Goal: Information Seeking & Learning: Find specific fact

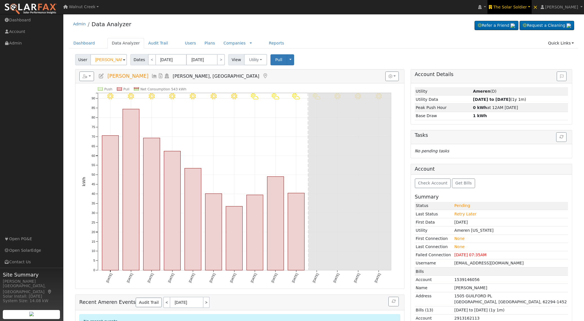
click at [527, 6] on span "The Solar Soldier" at bounding box center [510, 7] width 34 height 5
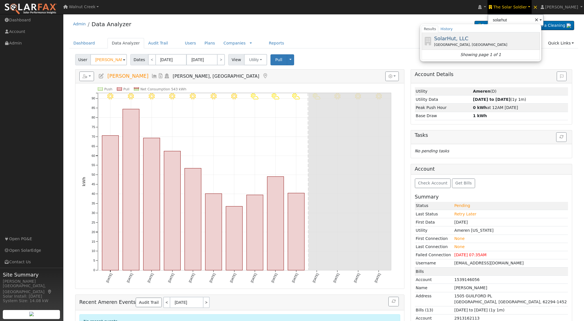
click at [468, 38] on span "SolarHut, LLC" at bounding box center [451, 38] width 34 height 6
type input "SolarHut, LLC"
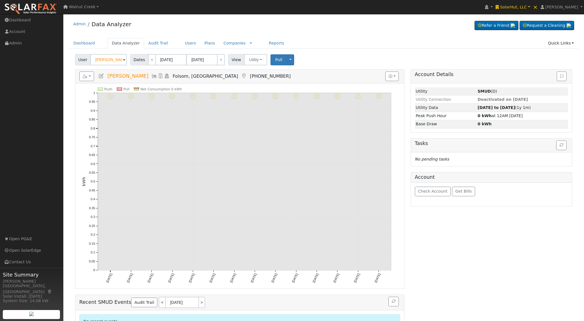
click at [85, 61] on span "User" at bounding box center [82, 59] width 15 height 11
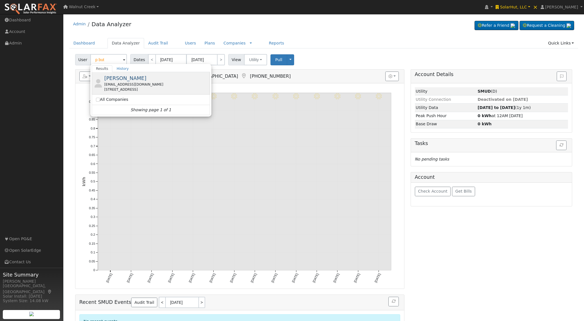
click at [112, 87] on div "221 Persifer Street, Folsom, CA 95630" at bounding box center [156, 89] width 104 height 5
type input "Peter Butler"
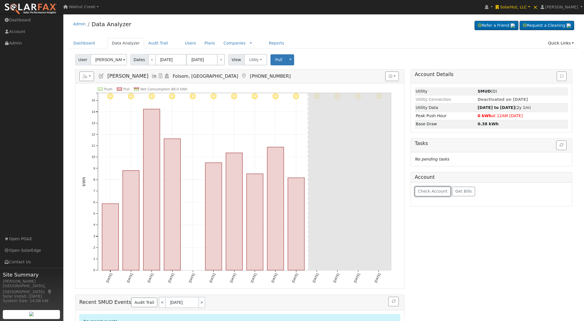
click at [426, 193] on span "Check Account" at bounding box center [433, 191] width 30 height 5
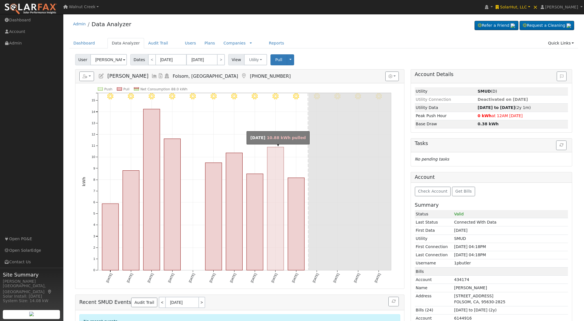
click at [270, 243] on rect "onclick=""" at bounding box center [275, 208] width 17 height 123
type input "08/27/2025"
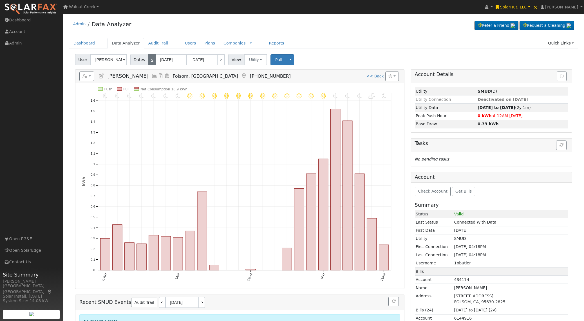
click at [153, 59] on link "<" at bounding box center [152, 59] width 8 height 11
type input "[DATE]"
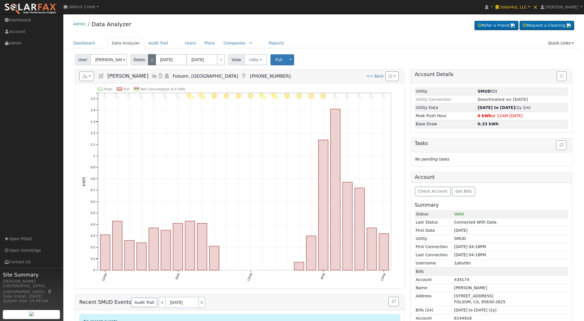
click at [153, 59] on link "<" at bounding box center [152, 59] width 8 height 11
type input "08/25/2025"
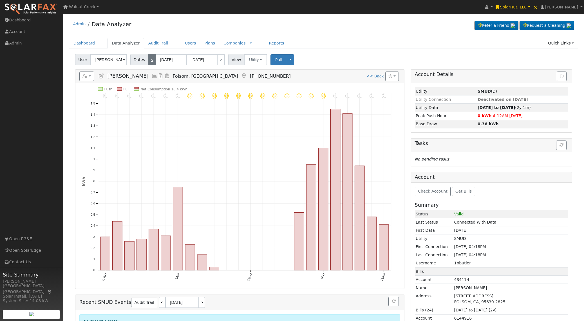
click at [153, 59] on link "<" at bounding box center [152, 59] width 8 height 11
type input "08/24/2025"
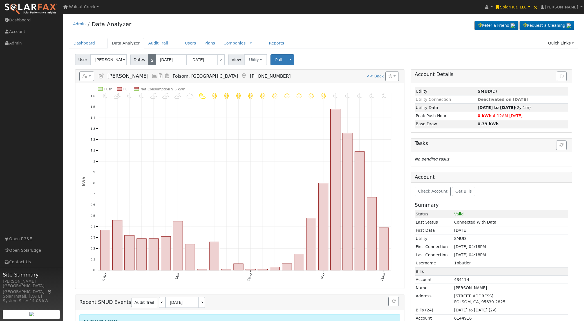
click at [153, 59] on link "<" at bounding box center [152, 59] width 8 height 11
type input "08/23/2025"
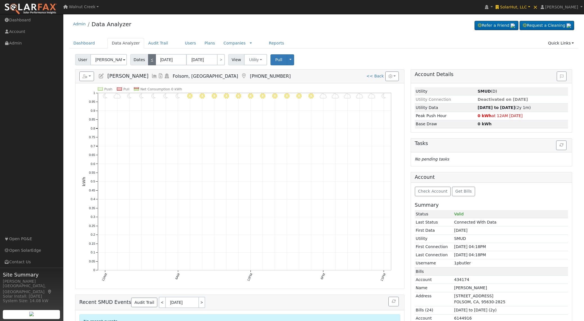
click at [153, 59] on link "<" at bounding box center [152, 59] width 8 height 11
type input "08/22/2025"
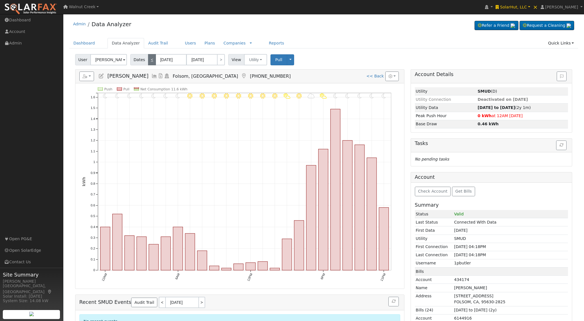
click at [153, 59] on link "<" at bounding box center [152, 59] width 8 height 11
type input "08/21/2025"
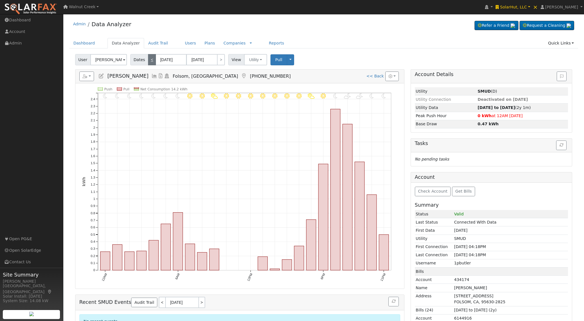
click at [153, 59] on link "<" at bounding box center [152, 59] width 8 height 11
type input "08/20/2025"
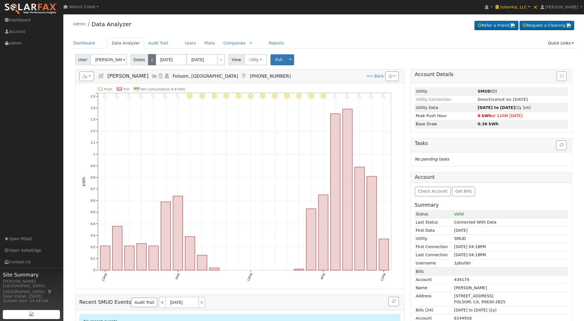
click at [153, 59] on link "<" at bounding box center [152, 59] width 8 height 11
type input "08/19/2025"
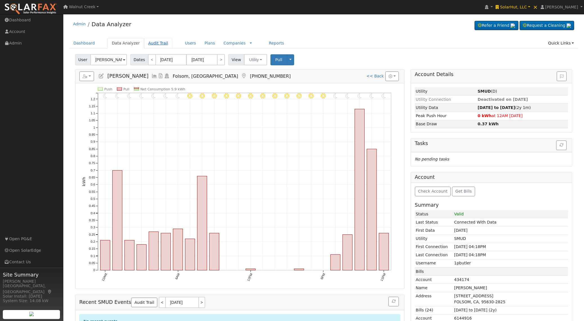
click at [159, 41] on link "Audit Trail" at bounding box center [158, 43] width 28 height 10
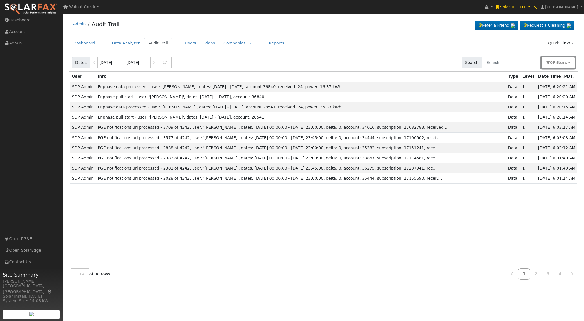
click at [557, 63] on span "Filter s" at bounding box center [560, 62] width 14 height 5
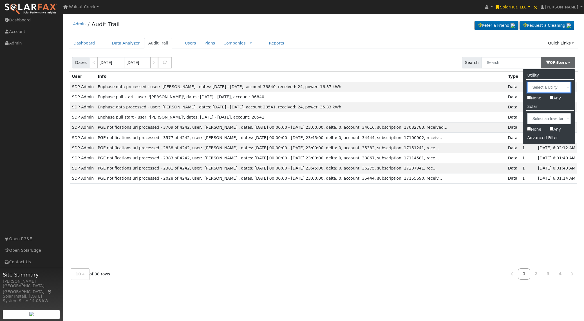
click at [556, 87] on input "text" at bounding box center [549, 87] width 44 height 11
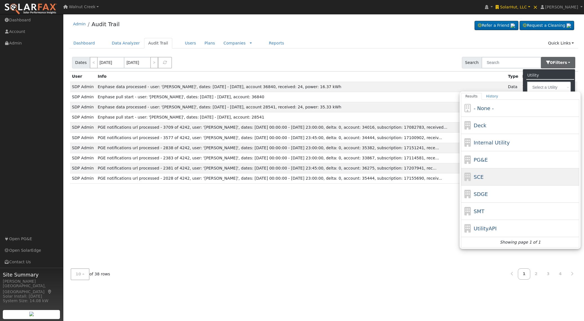
click at [505, 174] on div "SCE" at bounding box center [526, 177] width 104 height 8
click at [0, 0] on input "Results History - None - Deck Internal Utility PG&E SCE SDGE SMT UtilityAPI Sho…" at bounding box center [0, 0] width 0 height 0
type input "SCE"
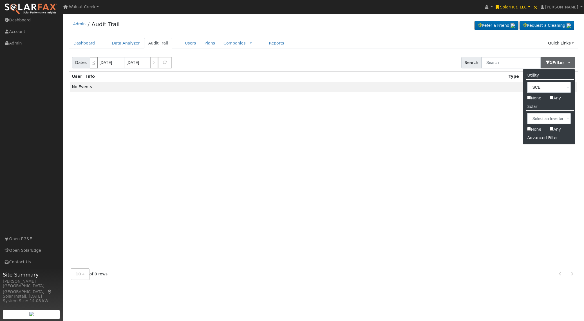
click at [94, 67] on link "<" at bounding box center [94, 63] width 8 height 12
type input "[DATE]"
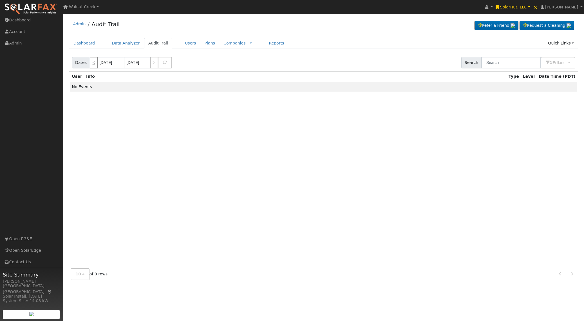
click at [94, 67] on link "<" at bounding box center [94, 63] width 8 height 12
type input "[DATE]"
click at [94, 67] on link "<" at bounding box center [94, 63] width 8 height 12
type input "[DATE]"
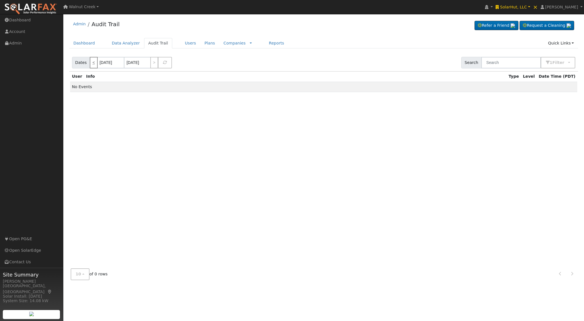
type input "[DATE]"
click at [94, 67] on link "<" at bounding box center [94, 63] width 8 height 12
type input "08/29/2025"
click at [538, 6] on span "×" at bounding box center [535, 7] width 5 height 7
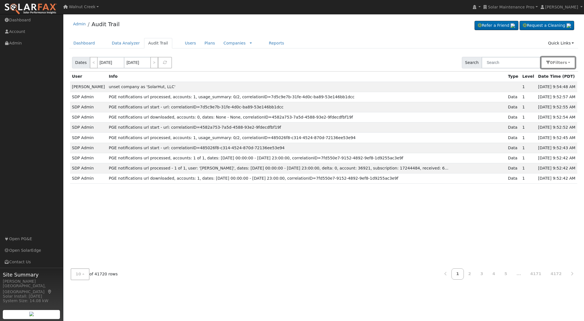
click at [572, 61] on button "0 Filter s" at bounding box center [558, 63] width 34 height 12
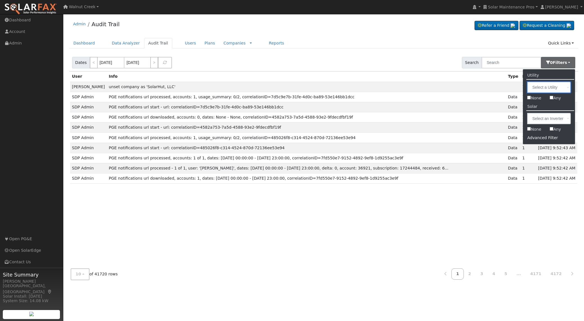
click at [554, 89] on input "text" at bounding box center [549, 87] width 44 height 11
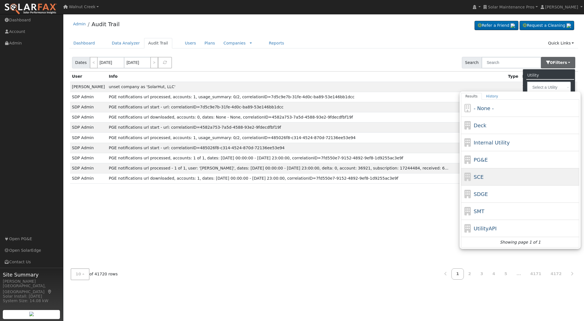
click at [516, 177] on div "SCE" at bounding box center [526, 177] width 104 height 8
click at [0, 0] on input "Results History - None - Deck Internal Utility PG&E SCE SDGE SMT UtilityAPI Sho…" at bounding box center [0, 0] width 0 height 0
type input "SCE"
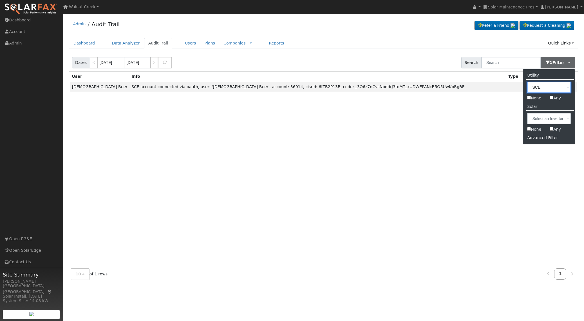
click at [556, 84] on input "SCE" at bounding box center [549, 87] width 44 height 11
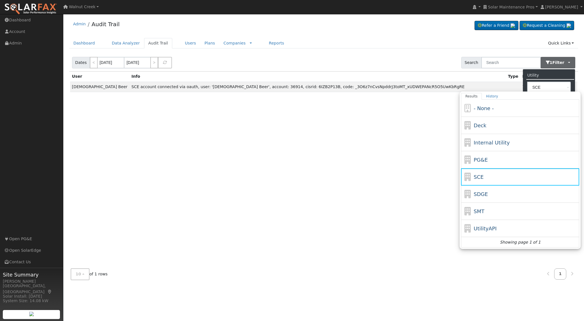
click at [203, 199] on div "User Info Type Level Date Time (PDT) [DEMOGRAPHIC_DATA] Beer SCE account connec…" at bounding box center [323, 168] width 509 height 193
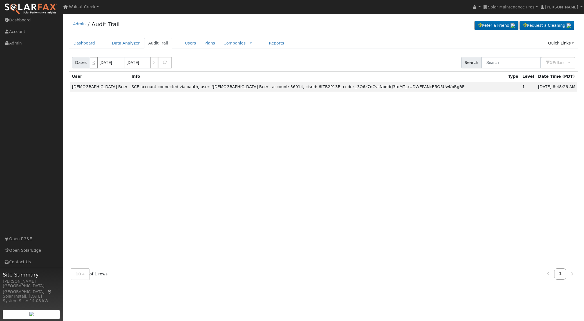
click at [91, 63] on link "<" at bounding box center [94, 63] width 8 height 12
type input "[DATE]"
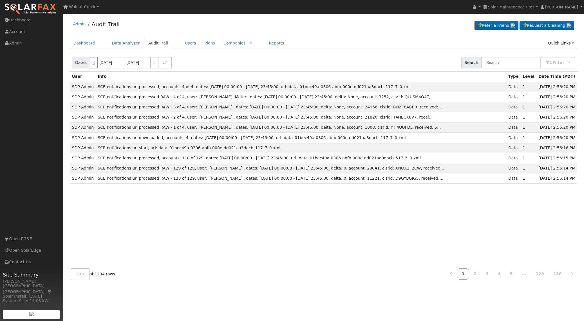
click at [91, 63] on link "<" at bounding box center [94, 63] width 8 height 12
type input "[DATE]"
click at [91, 63] on link "<" at bounding box center [94, 63] width 8 height 12
type input "[DATE]"
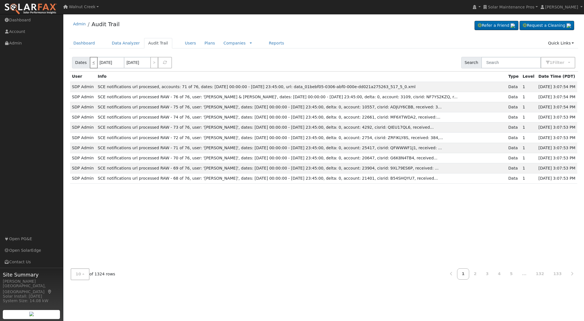
type input "[DATE]"
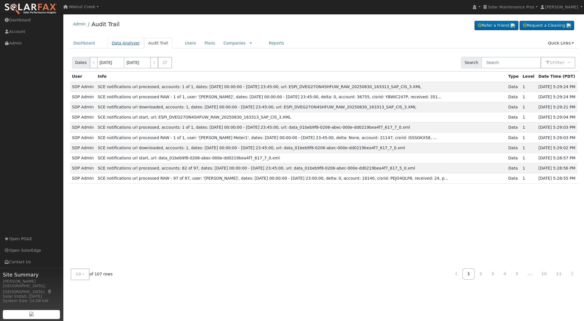
click at [113, 40] on link "Data Analyzer" at bounding box center [126, 43] width 37 height 10
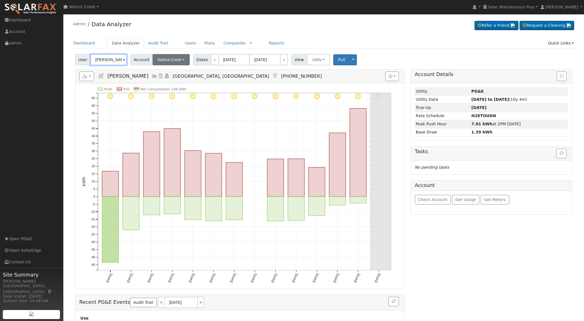
paste input "Marc & [PERSON_NAME]"
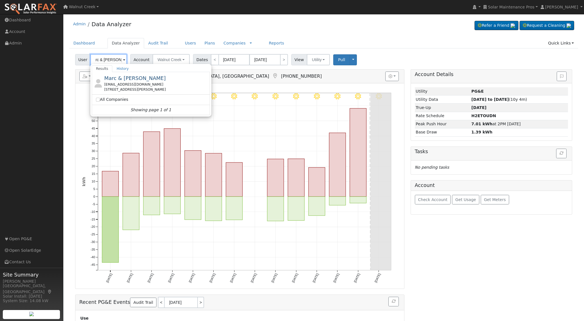
type input "Marc & [PERSON_NAME]"
click at [161, 84] on div "mrazar@behavioralpharma.com" at bounding box center [156, 84] width 104 height 5
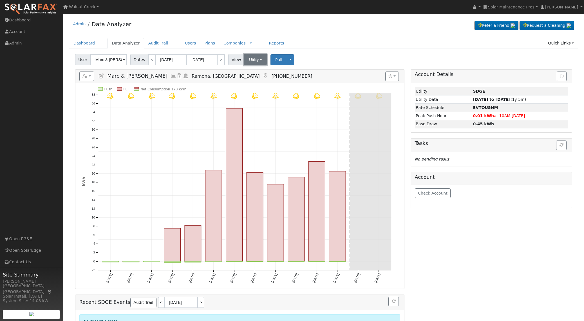
click at [255, 59] on button "Utility" at bounding box center [255, 59] width 23 height 11
click at [255, 81] on link "Solar" at bounding box center [263, 80] width 39 height 8
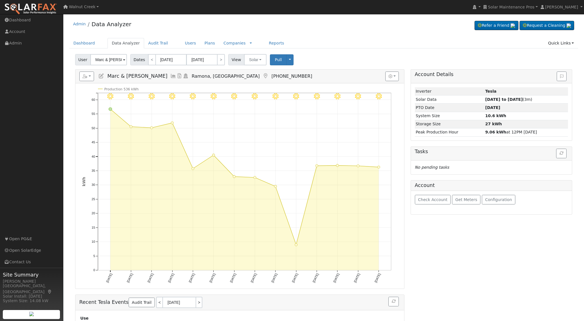
click at [422, 207] on div "Check Account Get Meters Configuration" at bounding box center [491, 202] width 161 height 23
click at [423, 202] on span "Check Account" at bounding box center [433, 199] width 30 height 5
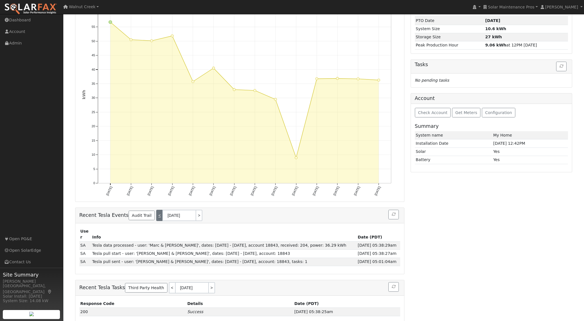
click at [156, 216] on link "<" at bounding box center [159, 215] width 6 height 11
type input "08/31/2025"
select select "7"
click at [156, 216] on link "<" at bounding box center [159, 215] width 6 height 11
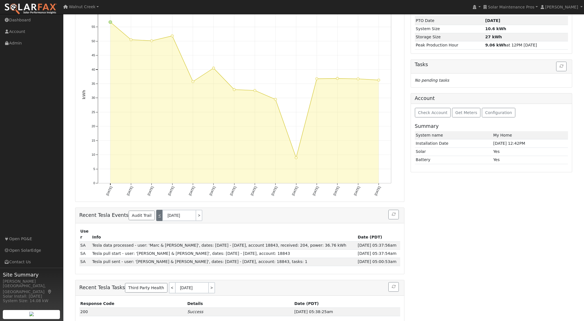
click at [156, 216] on link "<" at bounding box center [159, 215] width 6 height 11
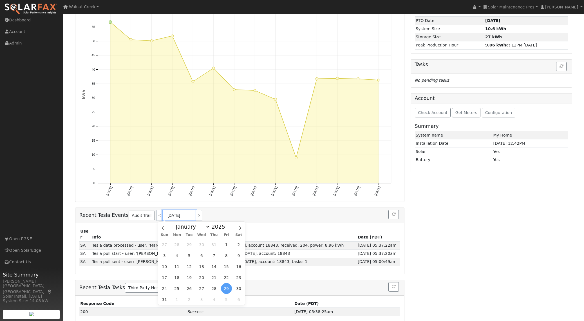
click at [177, 216] on input "08/29/2025" at bounding box center [179, 215] width 34 height 11
click at [217, 256] on span "7" at bounding box center [214, 255] width 11 height 11
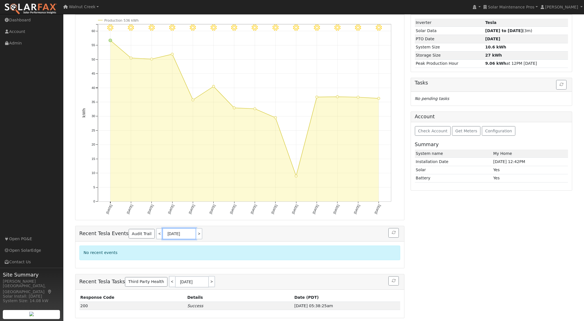
scroll to position [68, 0]
click at [198, 237] on link ">" at bounding box center [199, 234] width 6 height 11
type input "08/08/2025"
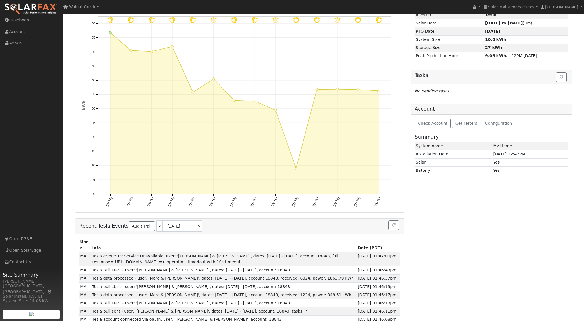
scroll to position [0, 0]
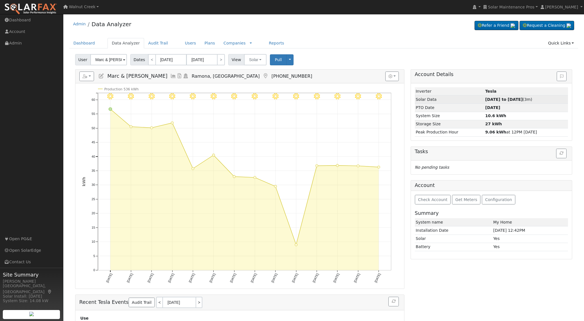
click at [505, 99] on strong "07/01/25 to 09/01/25" at bounding box center [503, 99] width 37 height 5
type input "07/01/2025"
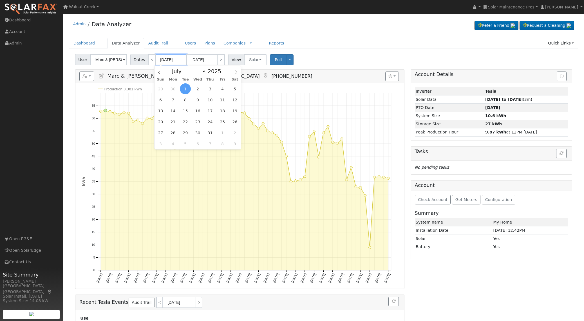
click at [173, 59] on input "07/01/2025" at bounding box center [171, 59] width 31 height 11
click at [160, 72] on icon at bounding box center [159, 72] width 4 height 4
select select "5"
click at [158, 89] on span "1" at bounding box center [160, 88] width 11 height 11
type input "06/01/2025"
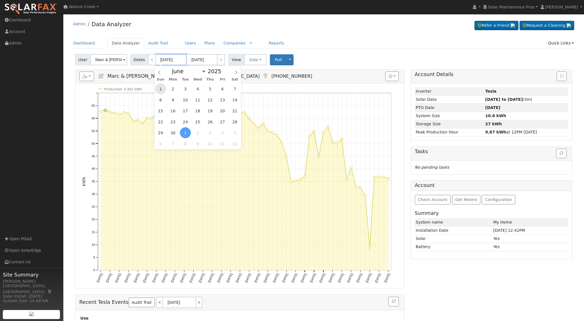
type input "06/30/2025"
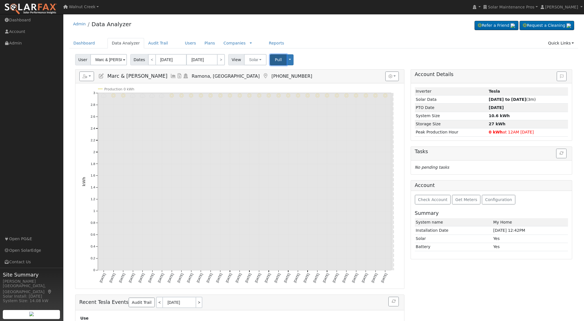
click at [272, 59] on button "Pull" at bounding box center [278, 59] width 17 height 11
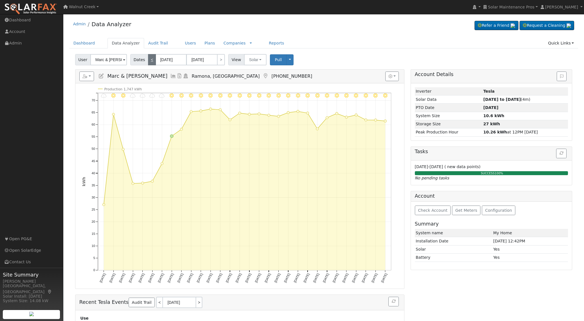
click at [149, 60] on link "<" at bounding box center [152, 59] width 8 height 11
type input "05/01/2025"
type input "05/31/2025"
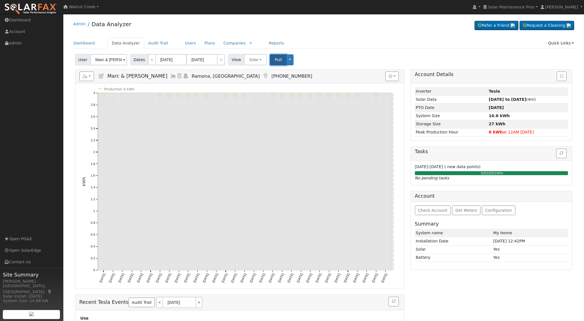
click at [271, 62] on button "Pull" at bounding box center [278, 59] width 17 height 11
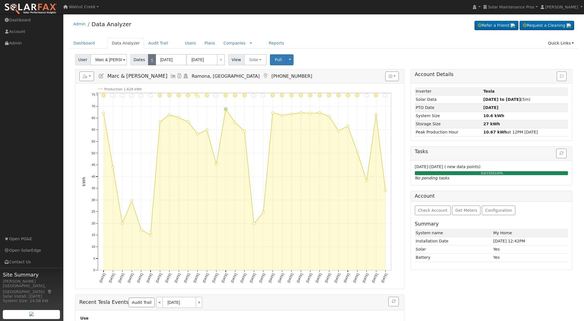
click at [150, 59] on link "<" at bounding box center [152, 59] width 8 height 11
type input "04/01/2025"
type input "04/30/2025"
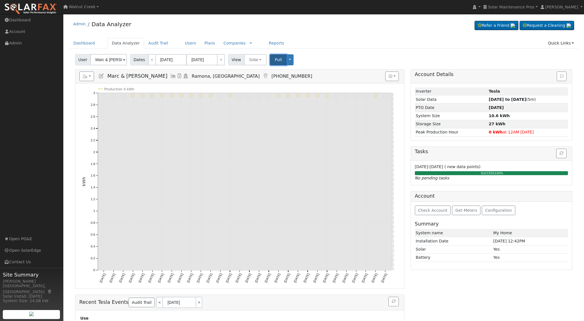
click at [275, 61] on span "Pull" at bounding box center [278, 59] width 7 height 5
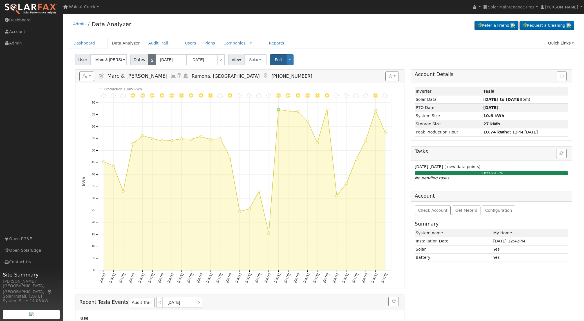
click at [149, 61] on link "<" at bounding box center [152, 59] width 8 height 11
type input "03/01/2025"
type input "03/31/2025"
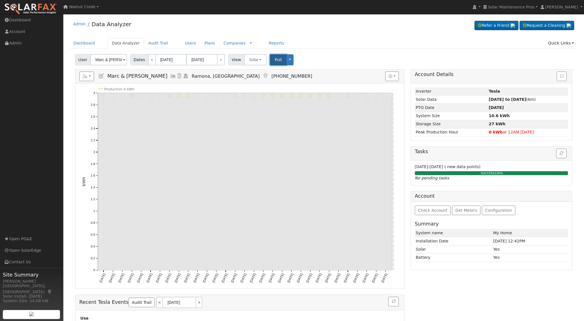
click at [274, 57] on button "Pull" at bounding box center [278, 59] width 17 height 11
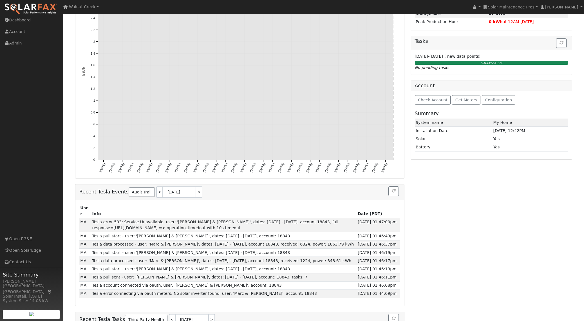
scroll to position [108, 0]
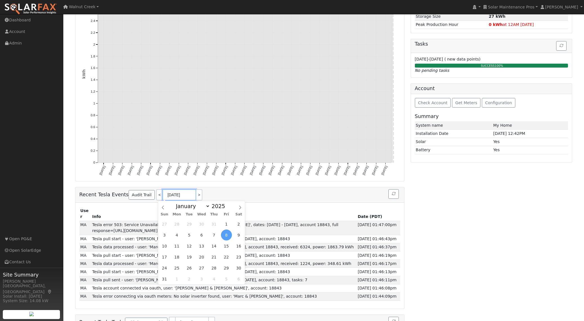
click at [175, 197] on input "08/08/2025" at bounding box center [179, 194] width 34 height 11
click at [186, 278] on span "2" at bounding box center [189, 278] width 11 height 11
type input "09/02/2025"
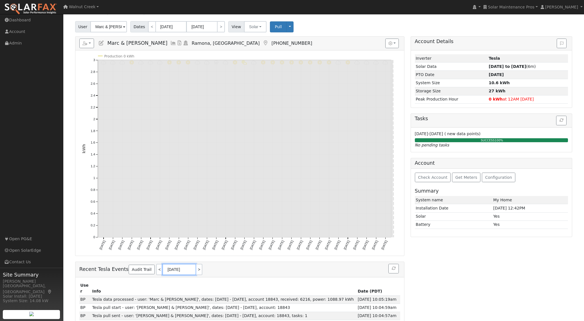
scroll to position [0, 0]
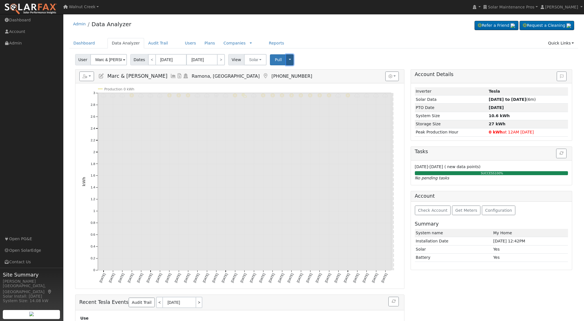
click at [287, 64] on button "Toggle Dropdown" at bounding box center [289, 59] width 7 height 11
click at [294, 71] on link "View" at bounding box center [306, 72] width 41 height 8
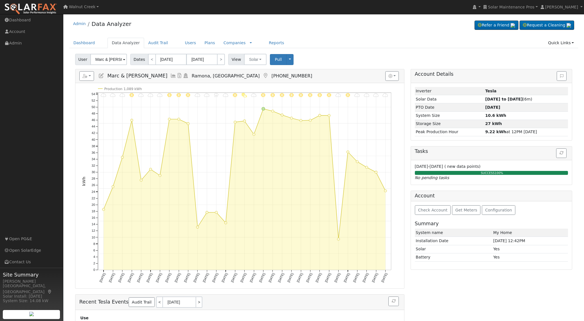
scroll to position [1, 0]
click at [152, 63] on link "<" at bounding box center [152, 58] width 8 height 11
type input "02/01/2025"
type input "02/28/2025"
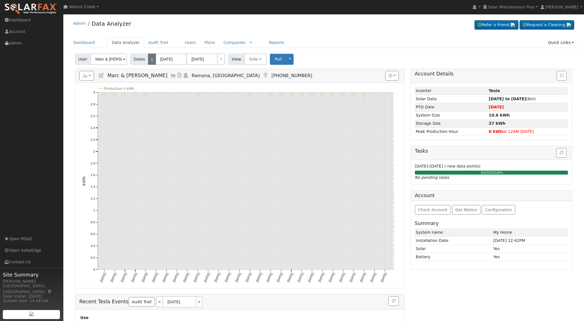
scroll to position [0, 0]
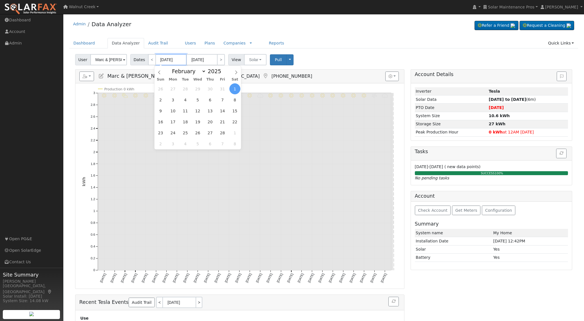
click at [170, 62] on input "02/01/2025" at bounding box center [171, 59] width 31 height 11
click at [196, 123] on span "19" at bounding box center [197, 121] width 11 height 11
type input "02/19/2025"
type input "03/04/2025"
select select "2"
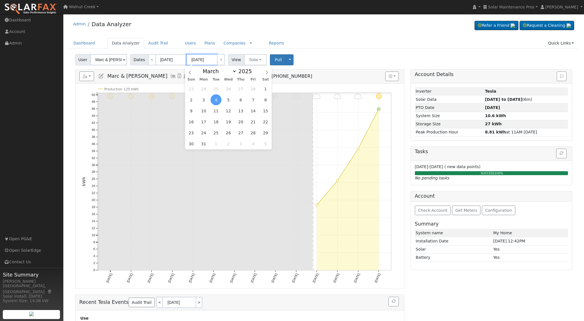
click at [203, 60] on input "03/04/2025" at bounding box center [201, 59] width 31 height 11
click at [251, 86] on span "28" at bounding box center [253, 88] width 11 height 11
type input "02/28/2025"
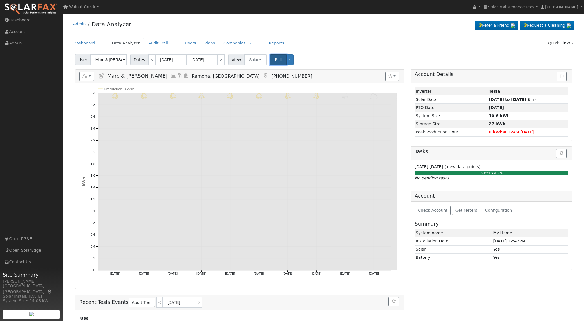
click at [275, 59] on span "Pull" at bounding box center [278, 59] width 7 height 5
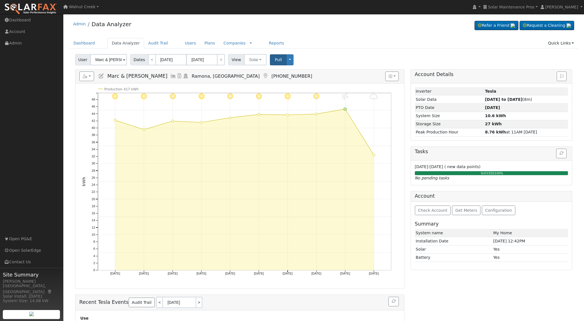
click at [87, 61] on span "User" at bounding box center [82, 59] width 15 height 11
paste input "ia Elizabeth Vergara"
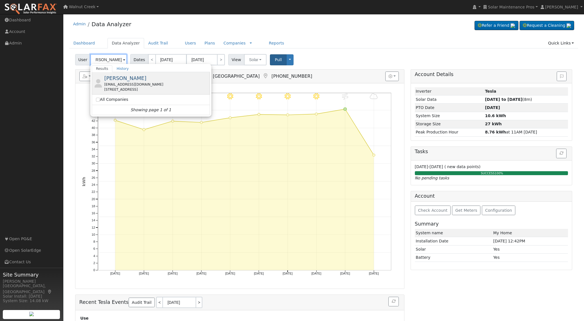
type input "Maria Elizabeth Vergara"
click at [147, 84] on div "mver3m@gmail.com" at bounding box center [156, 84] width 104 height 5
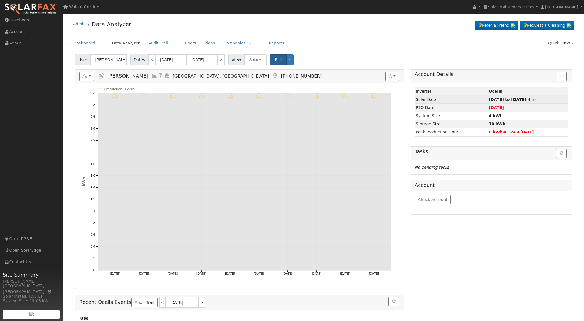
click at [497, 97] on td "06/04/25 to 09/01/25 (4m)" at bounding box center [528, 99] width 80 height 8
click at [514, 102] on td "06/04/25 to 09/01/25 (4m)" at bounding box center [528, 99] width 80 height 8
click at [496, 98] on strong "06/04/25 to 09/01/25" at bounding box center [507, 99] width 37 height 5
type input "06/04/2025"
type input "09/01/2025"
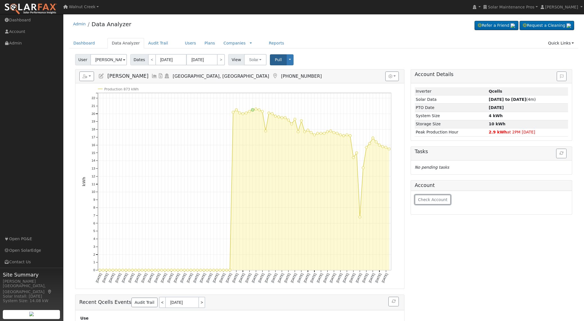
click at [434, 203] on button "Check Account" at bounding box center [433, 200] width 36 height 10
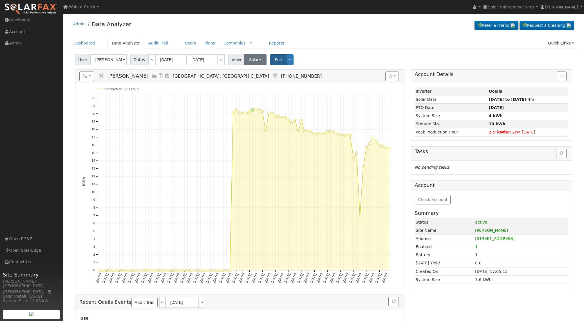
drag, startPoint x: 265, startPoint y: 61, endPoint x: 259, endPoint y: 61, distance: 5.6
click at [264, 61] on div "View Solar Utility Solar" at bounding box center [248, 59] width 40 height 11
click at [259, 61] on button "Solar" at bounding box center [255, 59] width 23 height 11
click at [259, 72] on link "Utility" at bounding box center [263, 72] width 39 height 8
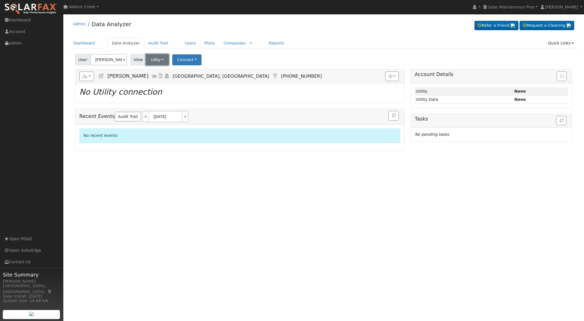
click at [152, 58] on button "Utility" at bounding box center [157, 59] width 23 height 11
click at [155, 79] on link "Solar" at bounding box center [165, 80] width 39 height 8
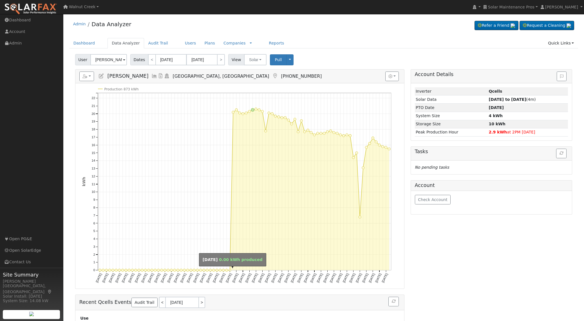
click at [230, 269] on circle "onclick=""" at bounding box center [230, 270] width 3 height 3
type input "07/14/2025"
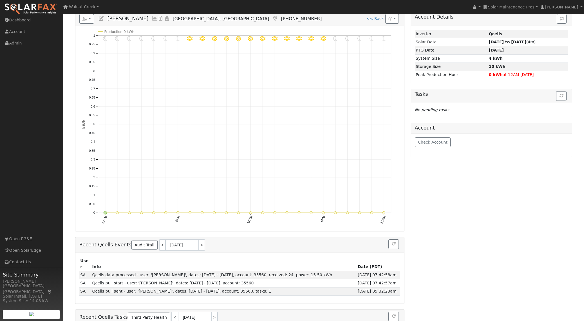
scroll to position [87, 0]
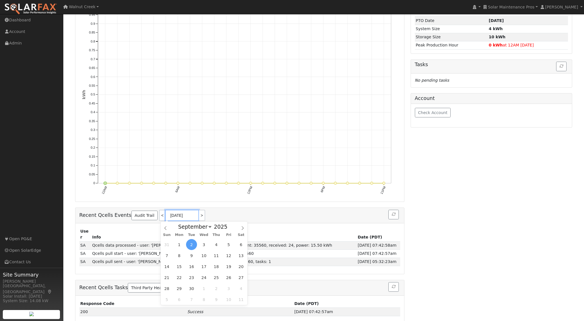
click at [180, 216] on input "09/02/2025" at bounding box center [182, 215] width 34 height 11
click at [164, 229] on icon at bounding box center [166, 228] width 4 height 4
select select "7"
click at [181, 266] on span "11" at bounding box center [179, 266] width 11 height 11
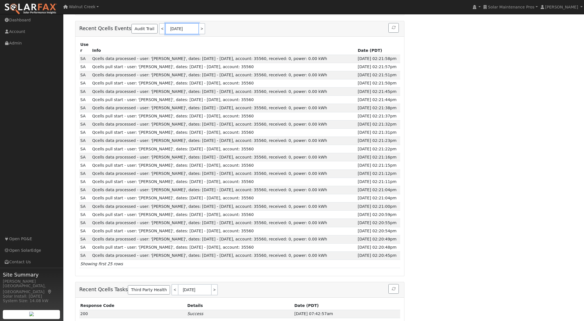
scroll to position [276, 0]
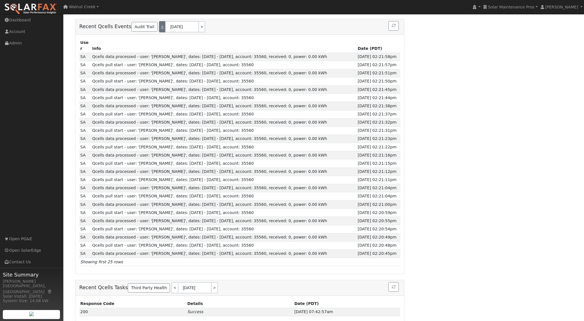
click at [159, 23] on link "<" at bounding box center [162, 26] width 6 height 11
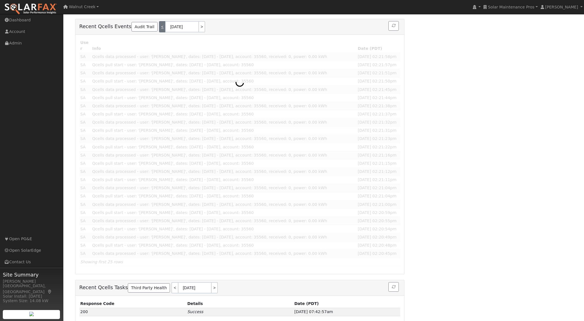
scroll to position [69, 0]
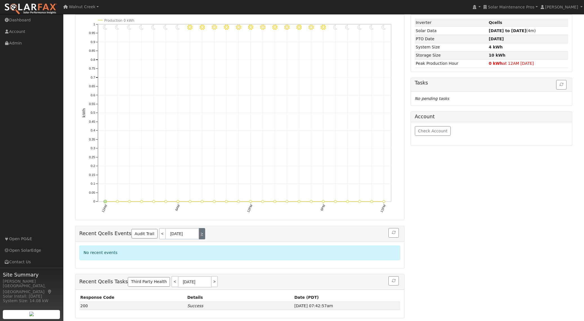
click at [199, 228] on link ">" at bounding box center [202, 233] width 6 height 11
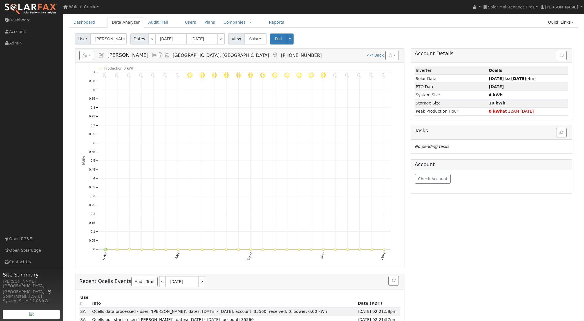
scroll to position [0, 0]
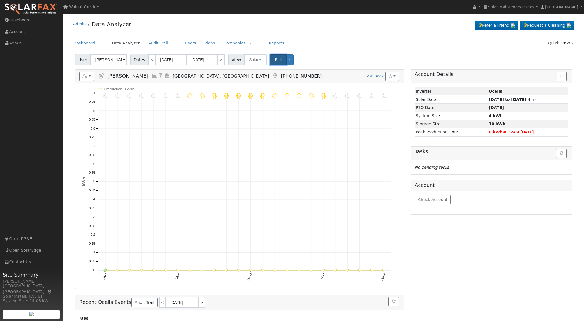
click at [277, 61] on span "Pull" at bounding box center [278, 59] width 7 height 5
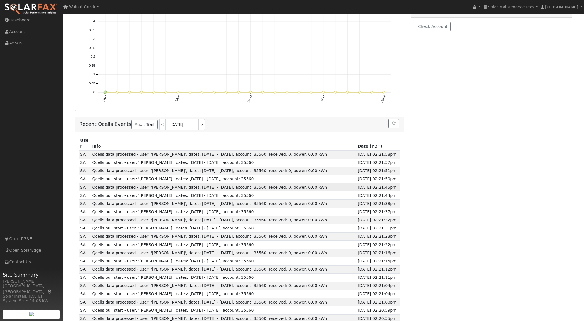
scroll to position [174, 0]
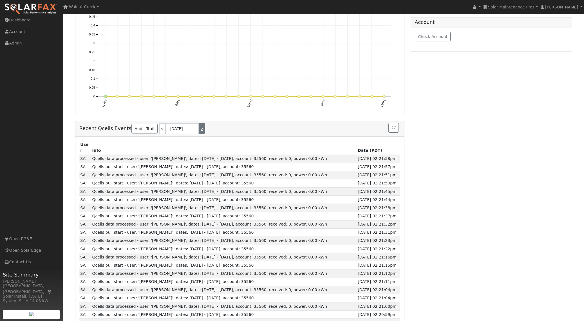
click at [199, 131] on link ">" at bounding box center [202, 128] width 6 height 11
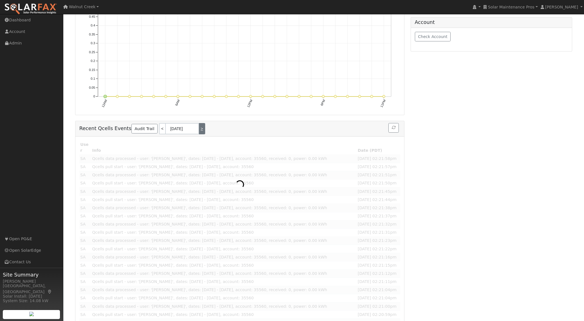
scroll to position [103, 0]
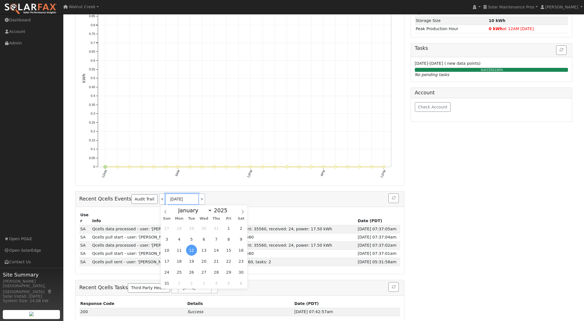
click at [169, 200] on input "08/12/2025" at bounding box center [182, 198] width 34 height 11
click at [187, 286] on span "2" at bounding box center [191, 283] width 11 height 11
type input "09/02/2025"
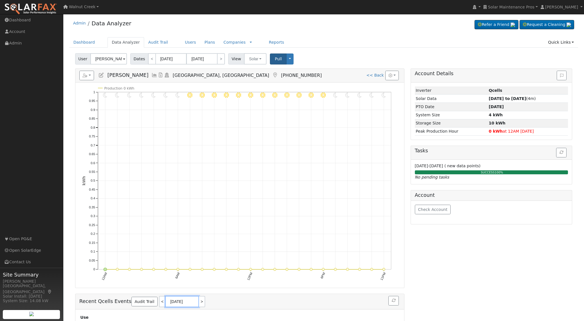
scroll to position [0, 0]
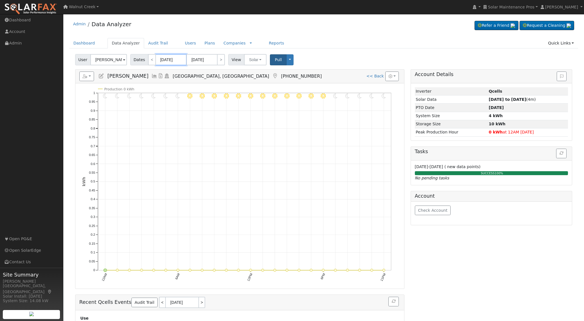
click at [170, 59] on input "07/14/2025" at bounding box center [171, 59] width 31 height 11
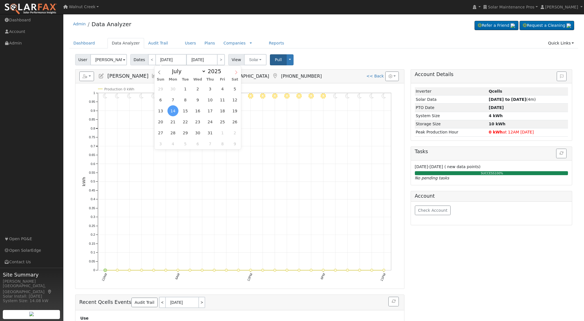
click at [236, 73] on icon at bounding box center [236, 72] width 4 height 4
select select "8"
click at [186, 89] on span "2" at bounding box center [185, 88] width 11 height 11
type input "09/02/2025"
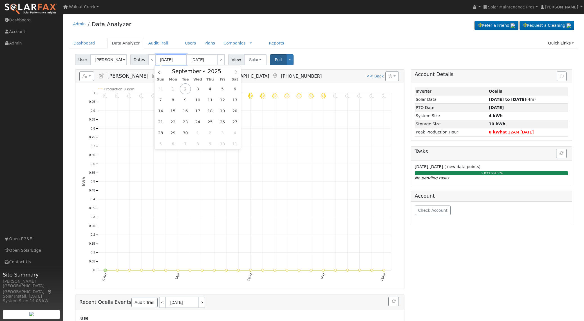
type input "09/11/2025"
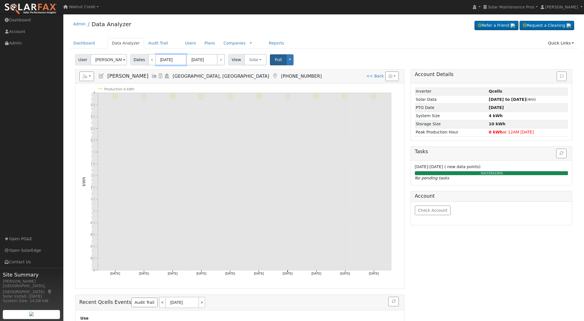
scroll to position [0, 0]
click at [154, 59] on link "<" at bounding box center [152, 59] width 8 height 11
type input "08/23/2025"
type input "09/01/2025"
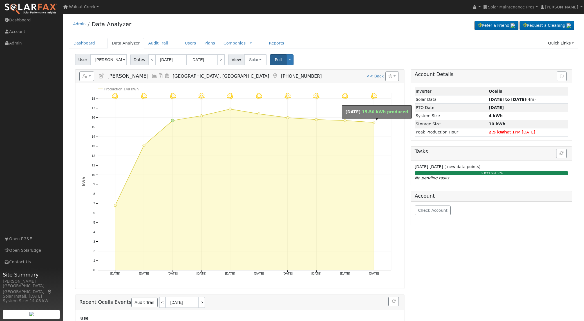
scroll to position [1, 0]
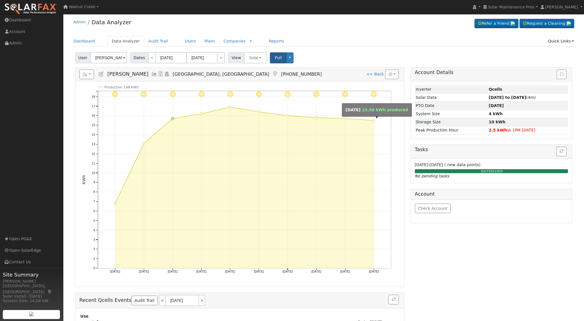
click at [373, 122] on icon "9/01 - Clear 8/31 - Clear 8/30 - Clear 8/29 - Clear 8/28 - Clear 8/27 - Clear 8…" at bounding box center [240, 187] width 316 height 205
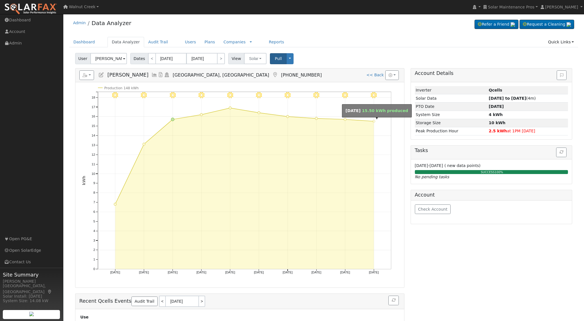
click at [373, 122] on icon "9/01 - Clear 8/31 - Clear 8/30 - Clear 8/29 - Clear 8/28 - Clear 8/27 - Clear 8…" at bounding box center [240, 188] width 316 height 205
click at [374, 121] on circle "onclick=""" at bounding box center [374, 121] width 3 height 3
type input "09/01/2025"
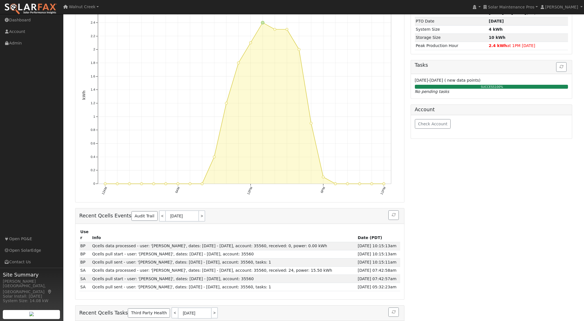
scroll to position [87, 0]
click at [159, 218] on link "<" at bounding box center [162, 214] width 6 height 11
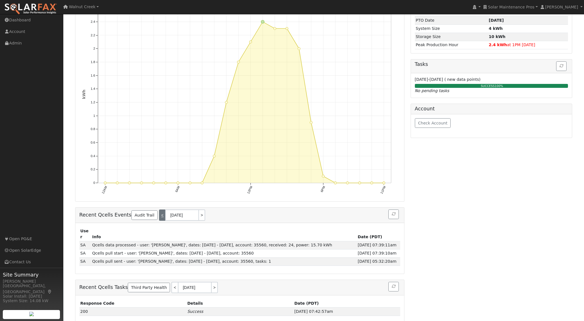
scroll to position [87, 0]
click at [159, 218] on link "<" at bounding box center [162, 215] width 6 height 11
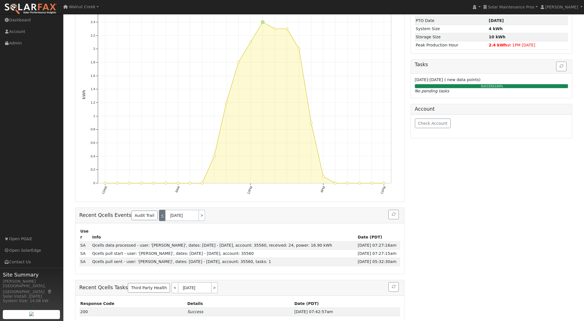
click at [159, 218] on link "<" at bounding box center [162, 215] width 6 height 11
type input "08/24/2025"
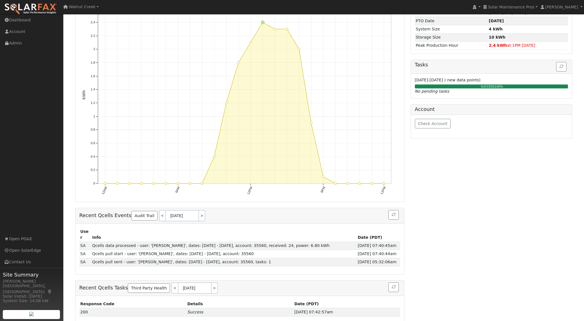
scroll to position [0, 0]
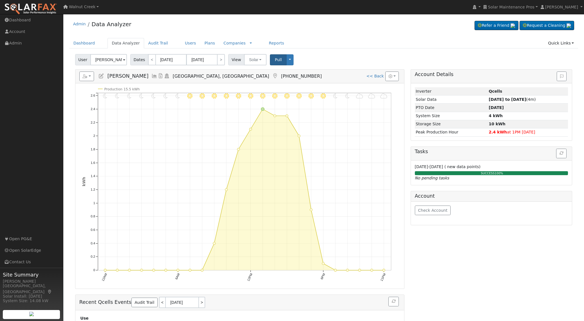
click at [82, 61] on span "User" at bounding box center [82, 59] width 15 height 11
click at [159, 43] on link "Audit Trail" at bounding box center [158, 43] width 28 height 10
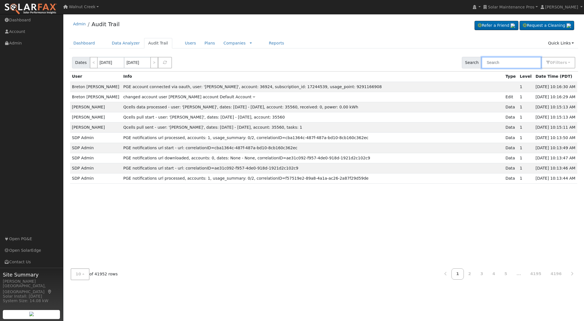
click at [523, 63] on input "text" at bounding box center [512, 63] width 60 height 12
paste input "[PERSON_NAME]"
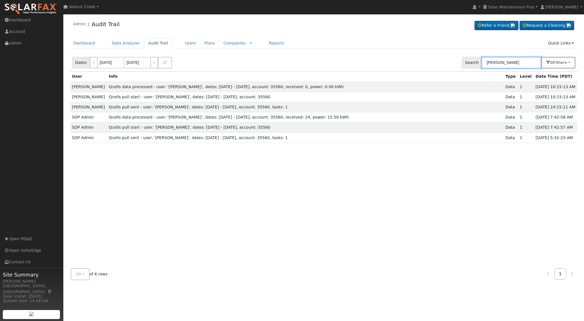
type input "[PERSON_NAME]"
click at [556, 63] on span "Filter s" at bounding box center [560, 62] width 14 height 5
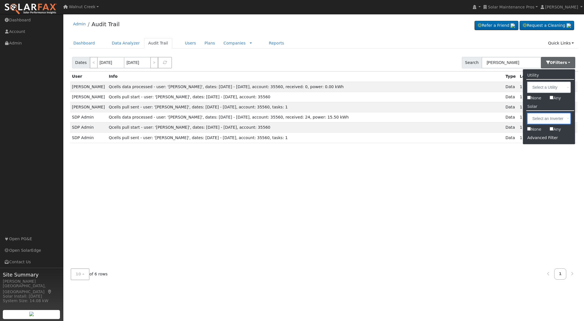
click at [553, 93] on input "text" at bounding box center [549, 87] width 44 height 11
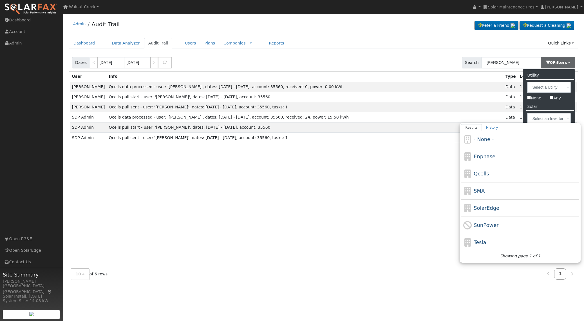
click at [503, 182] on div "Qcells" at bounding box center [520, 190] width 118 height 17
click at [0, 0] on input "Results History - None - Enphase Qcells SMA SolarEdge Inactive SunPower Tesla S…" at bounding box center [0, 0] width 0 height 0
type input "Qcells"
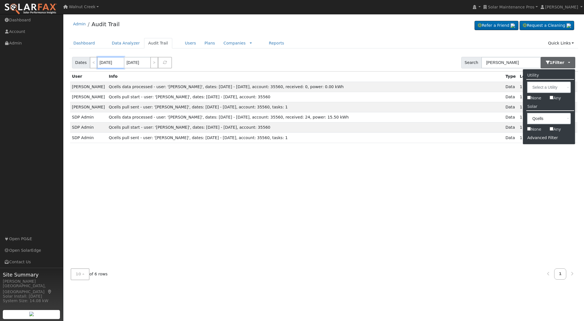
click at [113, 63] on input "09/02/2025" at bounding box center [110, 63] width 27 height 12
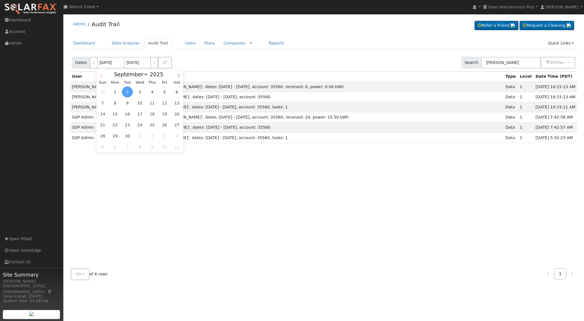
click at [100, 75] on icon at bounding box center [101, 75] width 4 height 4
select select "7"
click at [112, 115] on span "11" at bounding box center [115, 113] width 11 height 11
type input "08/11/2025"
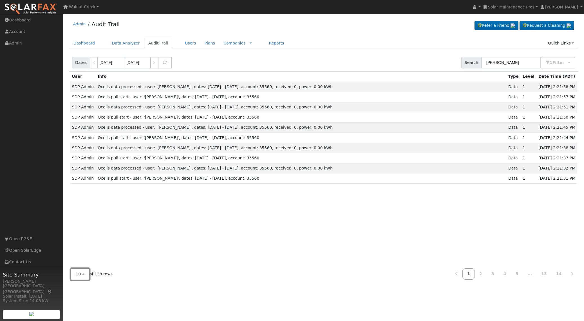
click at [81, 277] on button "10" at bounding box center [80, 274] width 19 height 12
click at [85, 264] on link "100" at bounding box center [90, 262] width 39 height 8
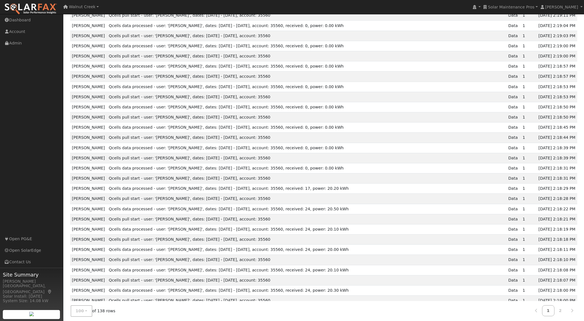
scroll to position [807, 0]
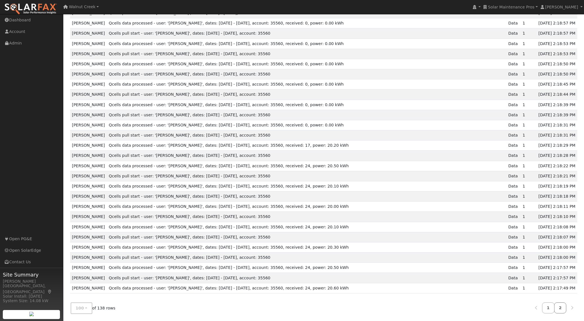
click at [561, 311] on link "2" at bounding box center [560, 307] width 12 height 11
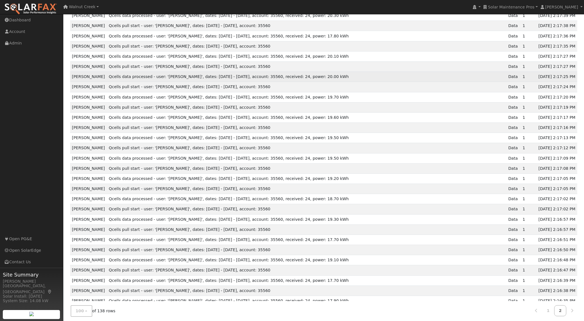
scroll to position [0, 0]
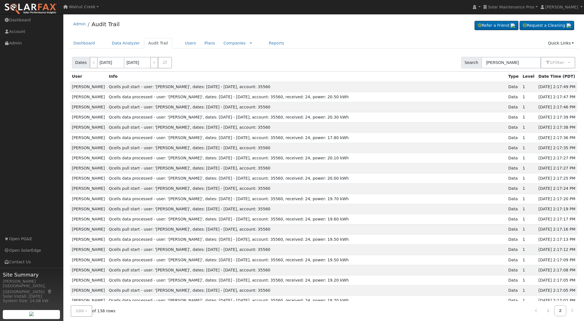
click at [550, 310] on link "1" at bounding box center [548, 310] width 12 height 11
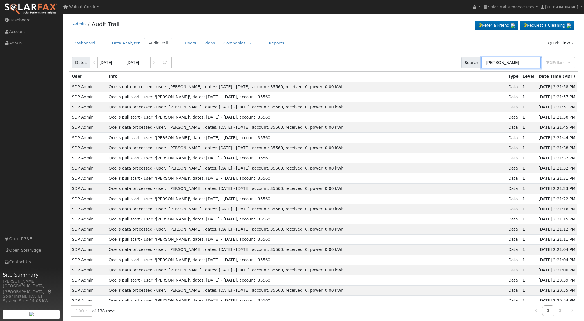
click at [499, 62] on input "Maria Elizabeth Vergara" at bounding box center [511, 63] width 60 height 12
click at [517, 10] on link "Solar Maintenance Pros" at bounding box center [510, 7] width 57 height 14
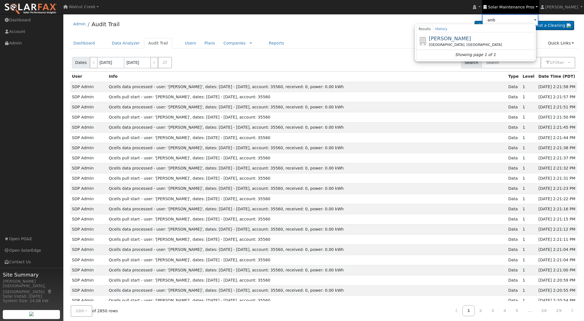
type input "amb"
click at [406, 23] on div "Admin Audit Trail Refer a Friend Request a Cleaning" at bounding box center [323, 25] width 509 height 17
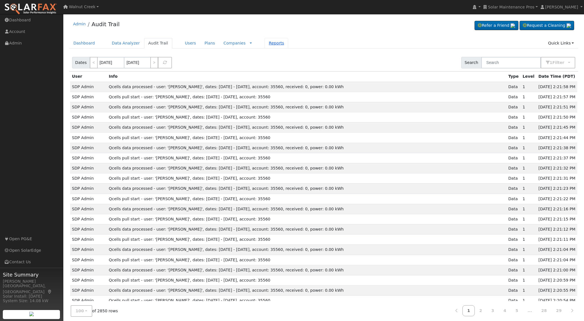
click at [275, 41] on link "Reports" at bounding box center [277, 43] width 24 height 10
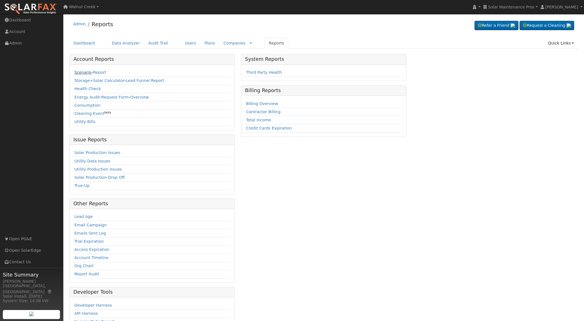
click at [82, 74] on link "Scenario" at bounding box center [82, 72] width 17 height 5
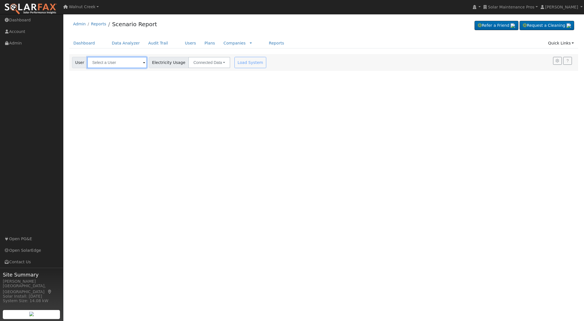
click at [114, 66] on input "text" at bounding box center [117, 62] width 60 height 11
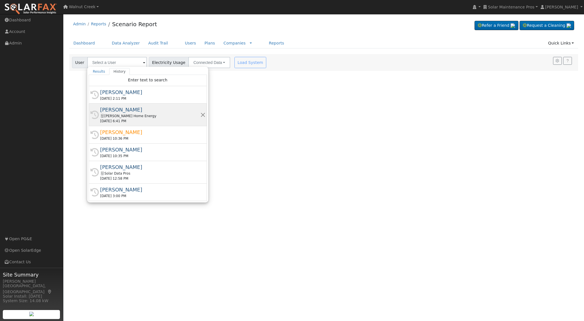
click at [140, 117] on div "[PERSON_NAME] Home Energy" at bounding box center [150, 115] width 100 height 5
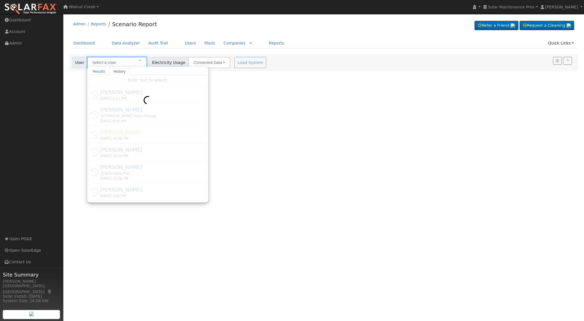
type input "[PERSON_NAME]"
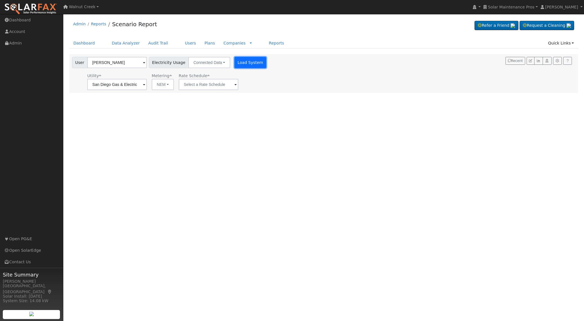
click at [238, 62] on button "Load System" at bounding box center [251, 62] width 32 height 11
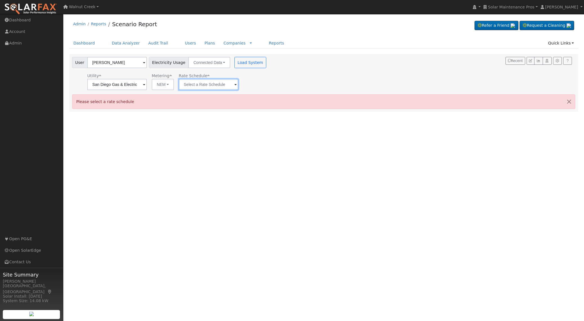
click at [147, 88] on input "text" at bounding box center [117, 84] width 60 height 11
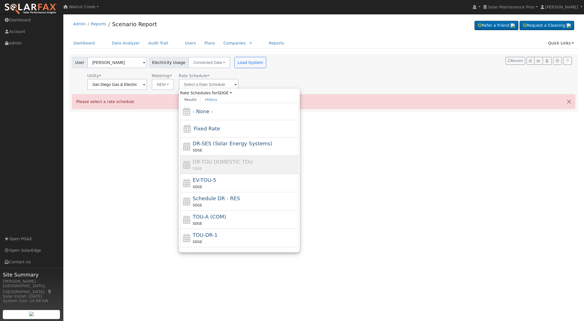
click at [224, 237] on div "TOU-DR-1 SDGE" at bounding box center [245, 238] width 104 height 14
type input "TOU-DR-1"
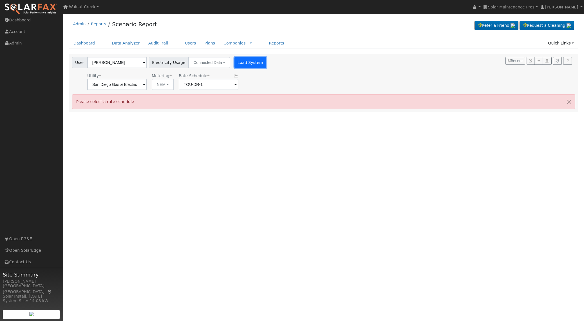
click at [241, 66] on button "Load System" at bounding box center [251, 62] width 32 height 11
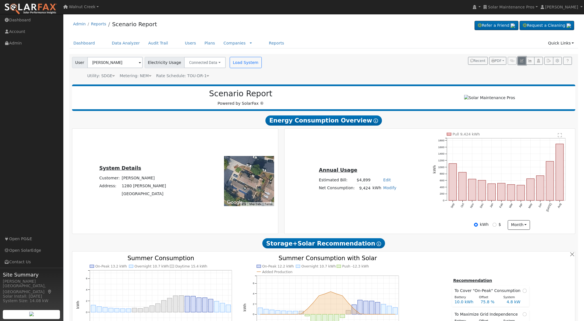
drag, startPoint x: 519, startPoint y: 61, endPoint x: 516, endPoint y: 61, distance: 3.4
click at [519, 61] on button "button" at bounding box center [522, 61] width 8 height 8
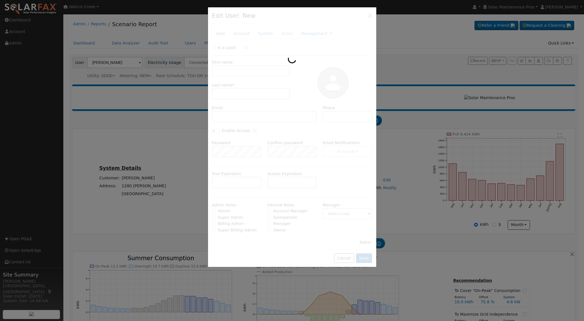
type input "03/16/2023"
type input "01/29/2025"
type input "Paul"
type input "Castanon"
type input "pcastanon@bakerhomeenergy.com"
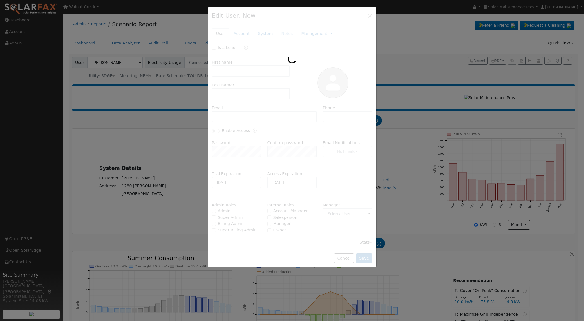
type input "San Diego Gas & Electric"
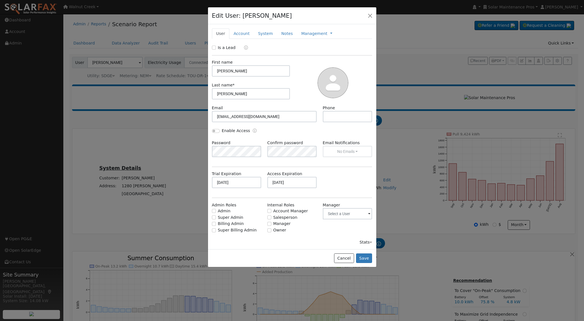
type input "SDGE"
click at [265, 33] on link "System" at bounding box center [265, 33] width 23 height 10
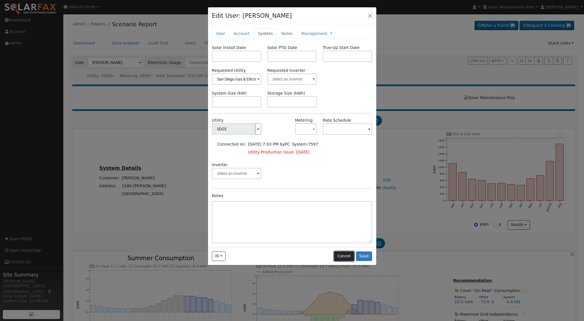
click at [351, 260] on button "Cancel" at bounding box center [344, 256] width 20 height 10
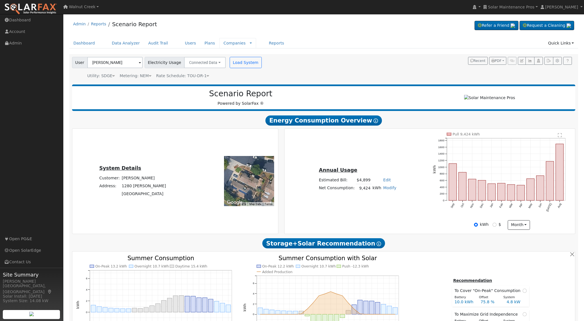
click at [244, 42] on div "Companies Rate Schedules Companies Messages" at bounding box center [237, 43] width 37 height 10
click at [250, 43] on link at bounding box center [251, 43] width 2 height 6
click at [237, 52] on link "Rate Schedules" at bounding box center [237, 53] width 39 height 8
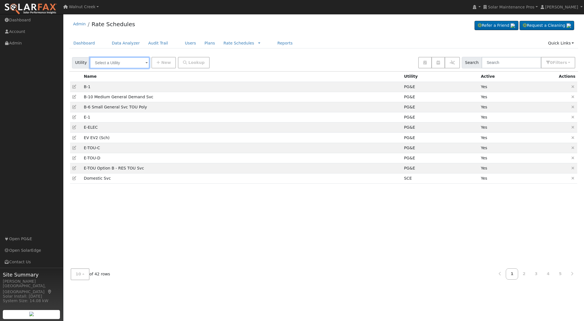
click at [136, 63] on input "text" at bounding box center [120, 62] width 60 height 11
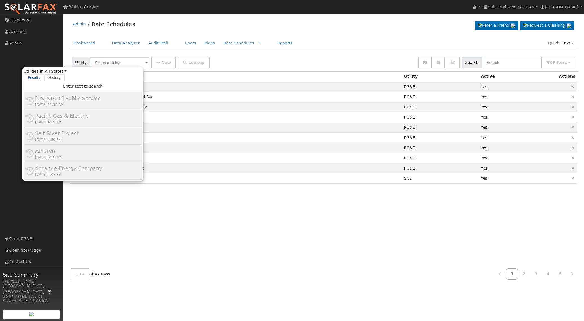
click at [37, 78] on link "Results" at bounding box center [34, 77] width 21 height 7
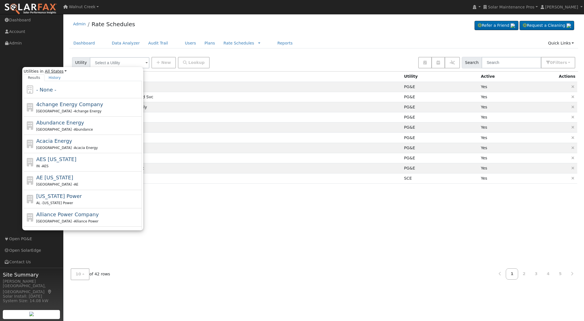
click at [49, 71] on link "All States" at bounding box center [56, 71] width 22 height 6
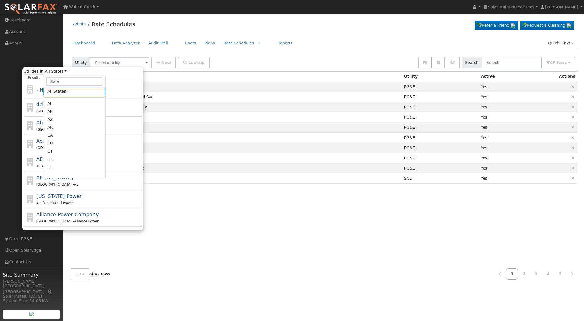
click at [51, 139] on link "CA" at bounding box center [74, 143] width 62 height 8
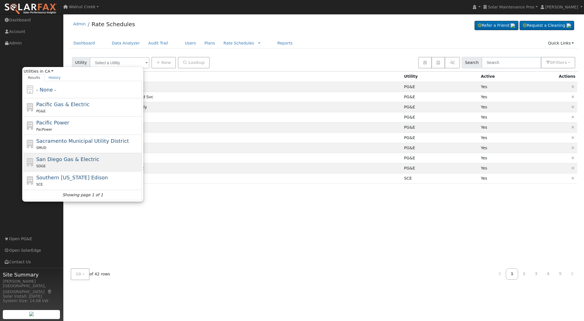
click at [99, 166] on div "SDGE" at bounding box center [88, 166] width 104 height 6
type input "San Diego Gas & Electric"
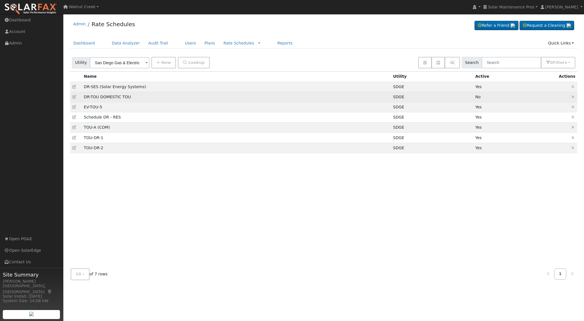
click at [125, 97] on td "DR-TOU DOMESTIC TOU" at bounding box center [236, 97] width 309 height 10
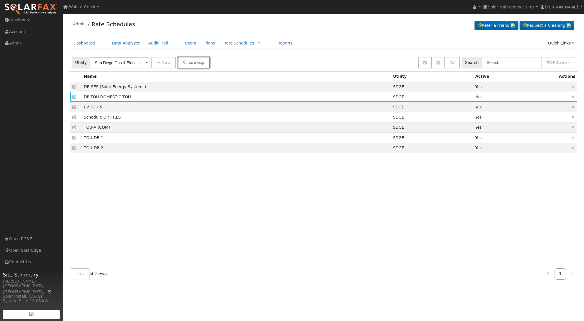
click at [185, 58] on button "Lookup" at bounding box center [194, 63] width 32 height 12
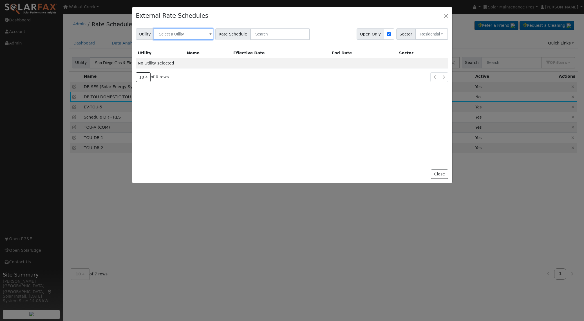
click at [177, 36] on input "text" at bounding box center [184, 33] width 60 height 11
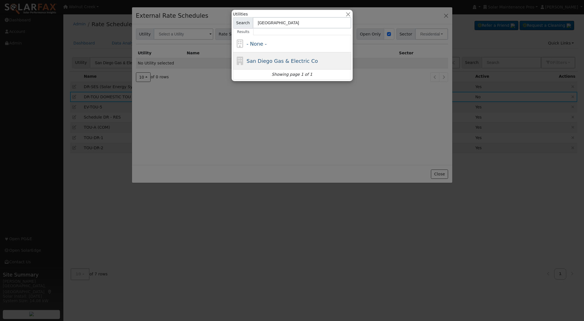
type input "[GEOGRAPHIC_DATA]"
click at [283, 63] on span "San Diego Gas & Electric Co" at bounding box center [283, 61] width 72 height 6
type input "San Diego Gas & Electric Co"
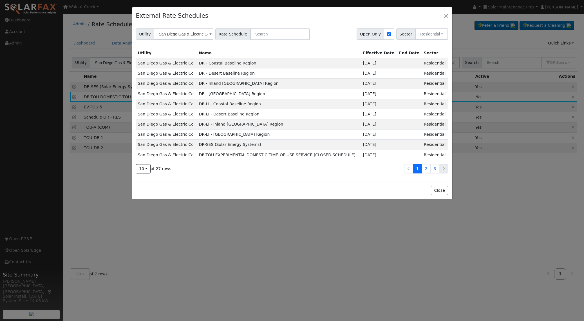
click at [444, 169] on icon at bounding box center [444, 169] width 3 height 4
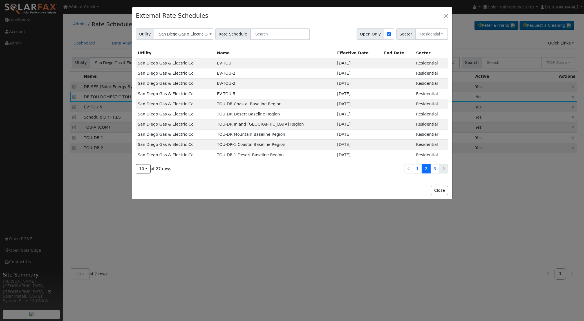
click at [444, 169] on icon at bounding box center [444, 169] width 3 height 4
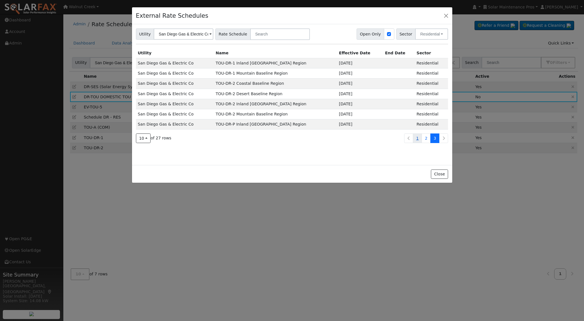
click at [419, 139] on link "1" at bounding box center [417, 138] width 9 height 10
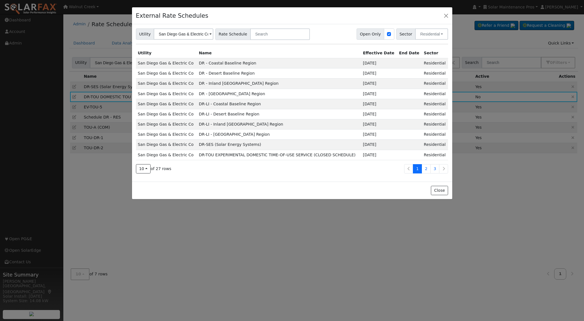
click at [220, 65] on td "DR - Coastal Baseline Region" at bounding box center [279, 63] width 164 height 10
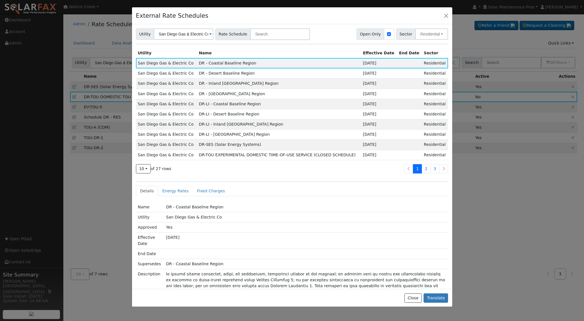
click at [250, 105] on td "DR-LI - Coastal Baseline Region" at bounding box center [279, 104] width 164 height 10
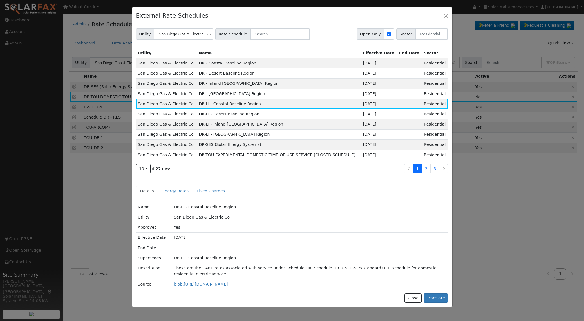
click at [232, 146] on td "DR-SES (Solar Energy Systems)" at bounding box center [279, 145] width 164 height 10
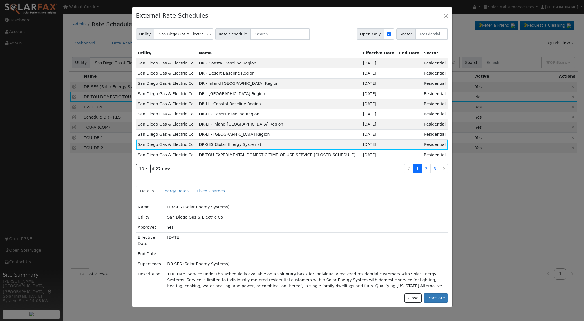
click at [264, 84] on td "DR - Inland [GEOGRAPHIC_DATA] Region" at bounding box center [279, 84] width 164 height 10
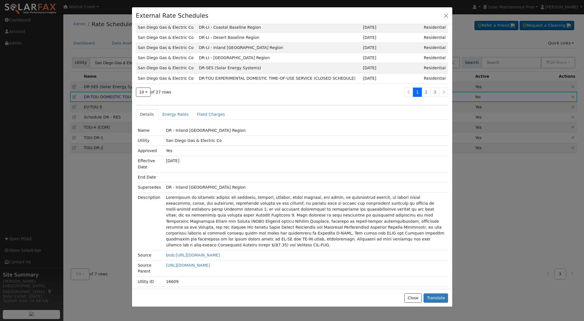
scroll to position [93, 0]
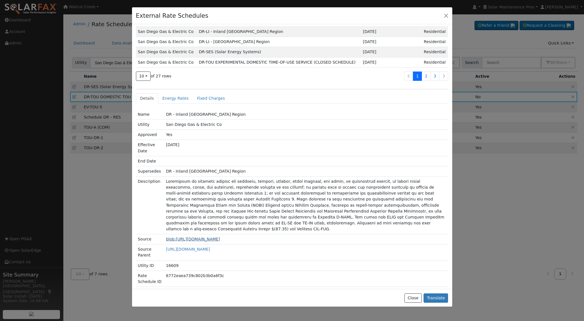
click at [220, 237] on link "blob:[URL][DOMAIN_NAME]" at bounding box center [193, 239] width 54 height 5
click at [210, 247] on link "[URL][DOMAIN_NAME]" at bounding box center [188, 249] width 44 height 5
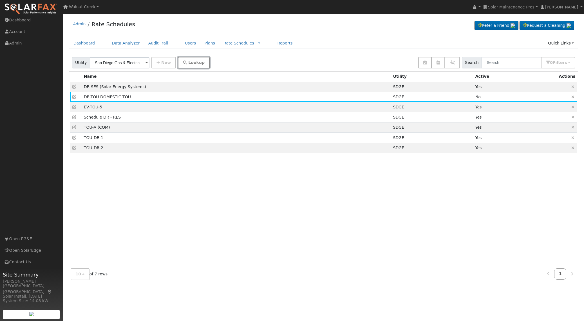
click at [188, 62] on span "Lookup" at bounding box center [196, 62] width 16 height 5
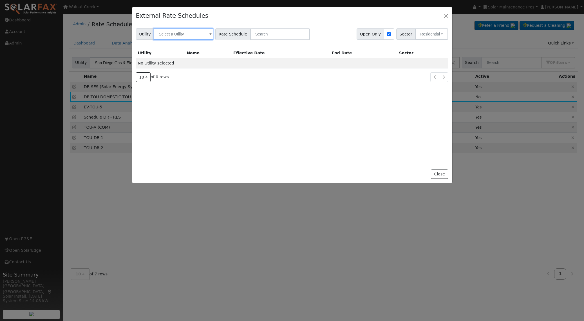
click at [192, 34] on input "text" at bounding box center [184, 33] width 60 height 11
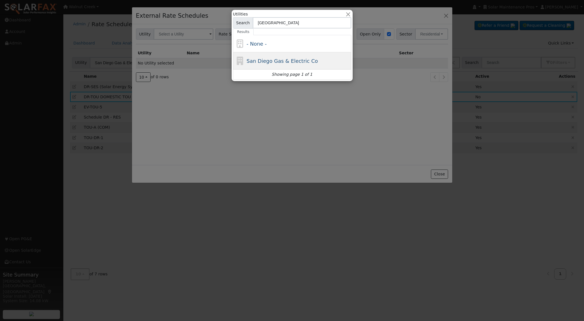
type input "[GEOGRAPHIC_DATA]"
click at [293, 63] on span "San Diego Gas & Electric Co" at bounding box center [283, 61] width 72 height 6
type input "San Diego Gas & Electric Co"
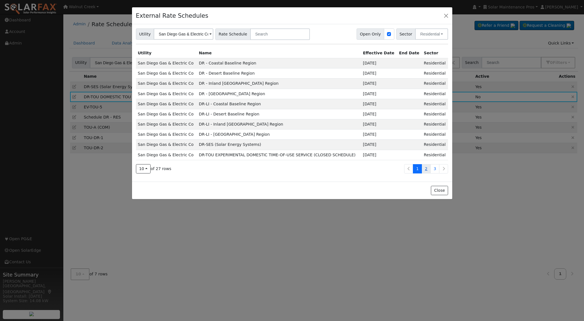
click at [430, 168] on link "2" at bounding box center [426, 169] width 9 height 10
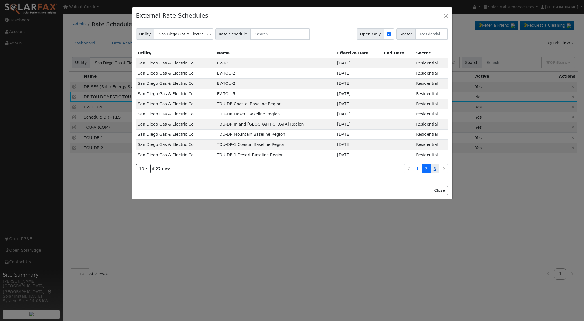
click at [434, 169] on link "3" at bounding box center [434, 169] width 9 height 10
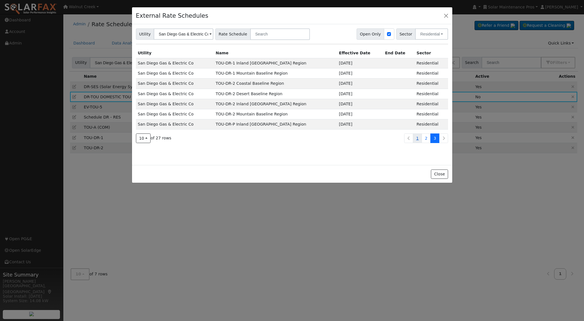
click at [417, 137] on link "1" at bounding box center [417, 138] width 9 height 10
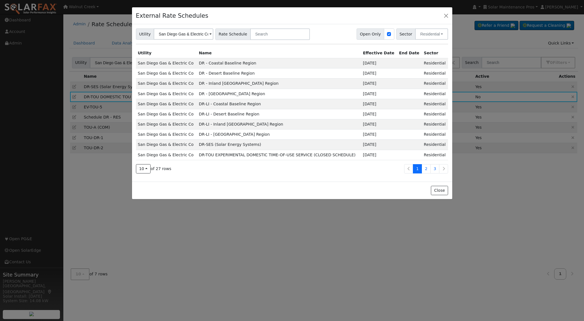
click at [228, 62] on td "DR - Coastal Baseline Region" at bounding box center [279, 63] width 164 height 10
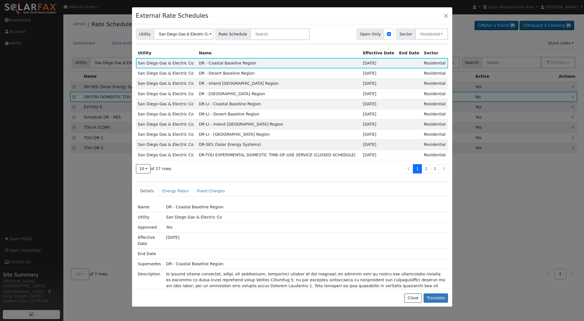
click at [222, 84] on td "DR - Inland [GEOGRAPHIC_DATA] Region" at bounding box center [279, 84] width 164 height 10
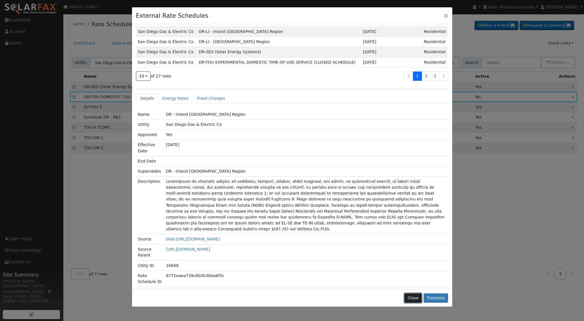
click at [421, 297] on button "Close" at bounding box center [413, 298] width 17 height 10
